Goal: Task Accomplishment & Management: Complete application form

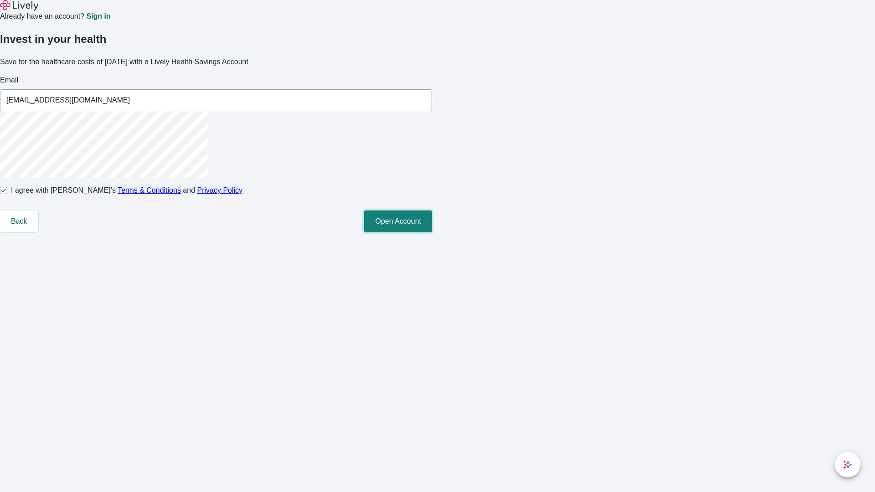
click at [432, 232] on button "Open Account" at bounding box center [398, 222] width 68 height 22
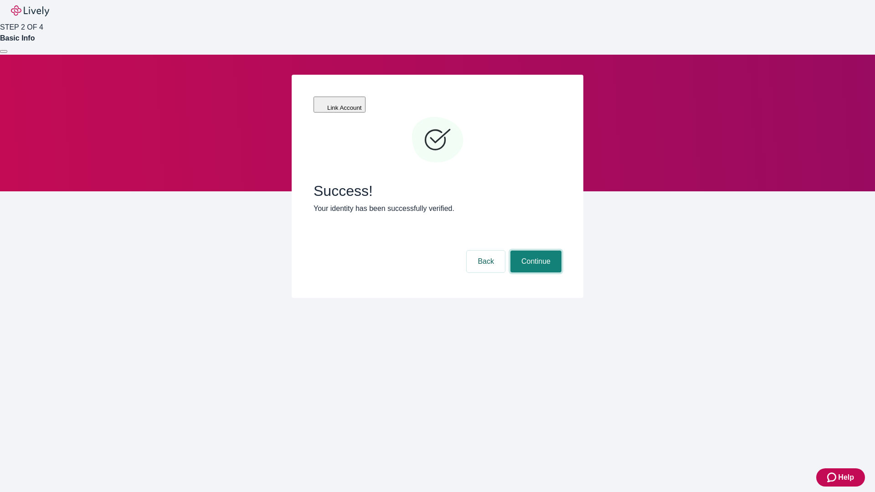
click at [535, 251] on button "Continue" at bounding box center [536, 262] width 51 height 22
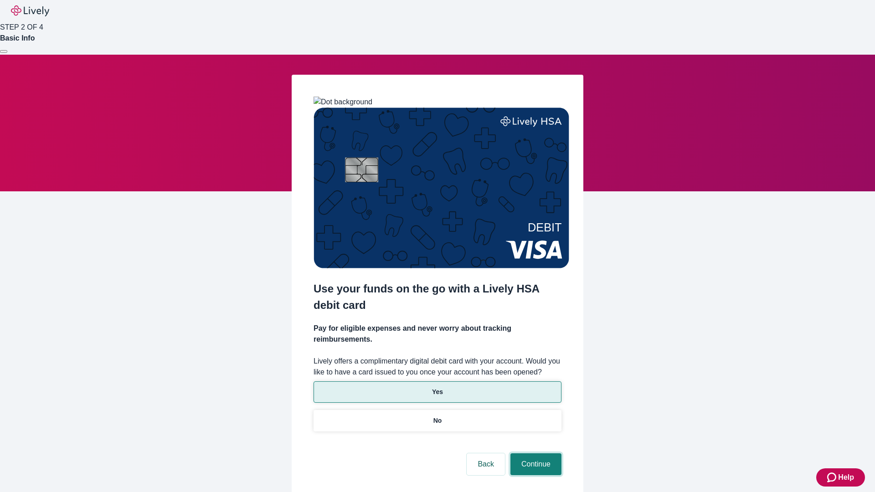
click at [535, 454] on button "Continue" at bounding box center [536, 465] width 51 height 22
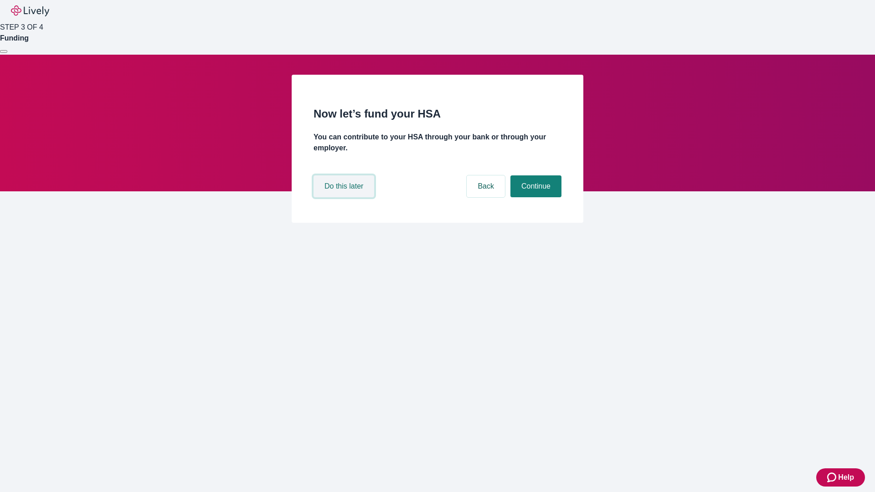
click at [345, 197] on button "Do this later" at bounding box center [344, 186] width 61 height 22
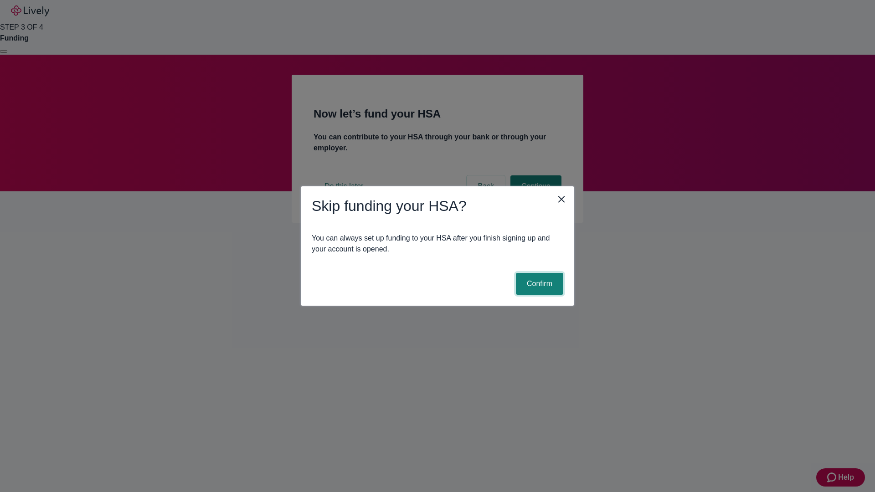
click at [538, 284] on button "Confirm" at bounding box center [539, 284] width 47 height 22
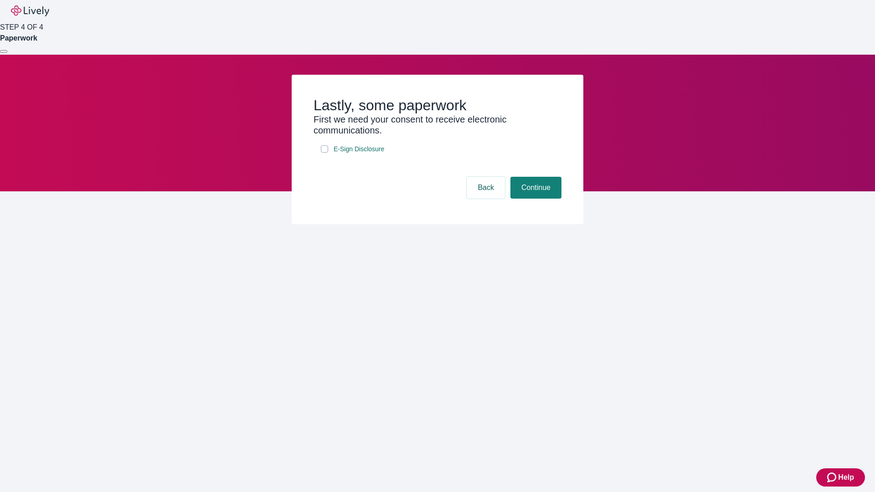
click at [325, 153] on input "E-Sign Disclosure" at bounding box center [324, 148] width 7 height 7
checkbox input "true"
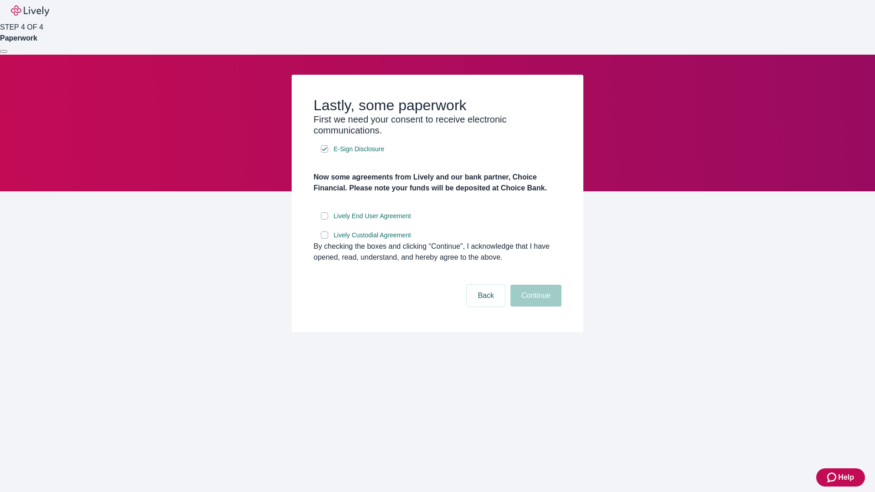
click at [325, 220] on input "Lively End User Agreement" at bounding box center [324, 215] width 7 height 7
checkbox input "true"
click at [325, 239] on input "Lively Custodial Agreement" at bounding box center [324, 235] width 7 height 7
checkbox input "true"
click at [535, 307] on button "Continue" at bounding box center [536, 296] width 51 height 22
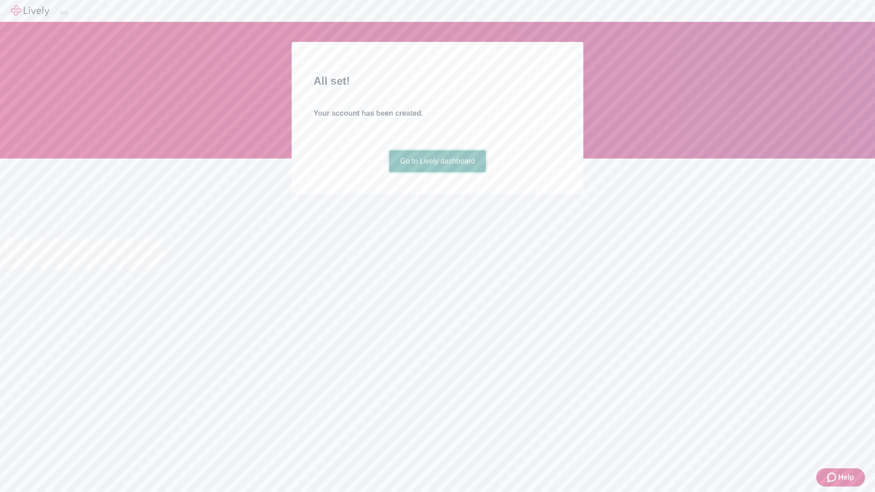
click at [437, 172] on link "Go to Lively dashboard" at bounding box center [437, 161] width 97 height 22
